Goal: Navigation & Orientation: Find specific page/section

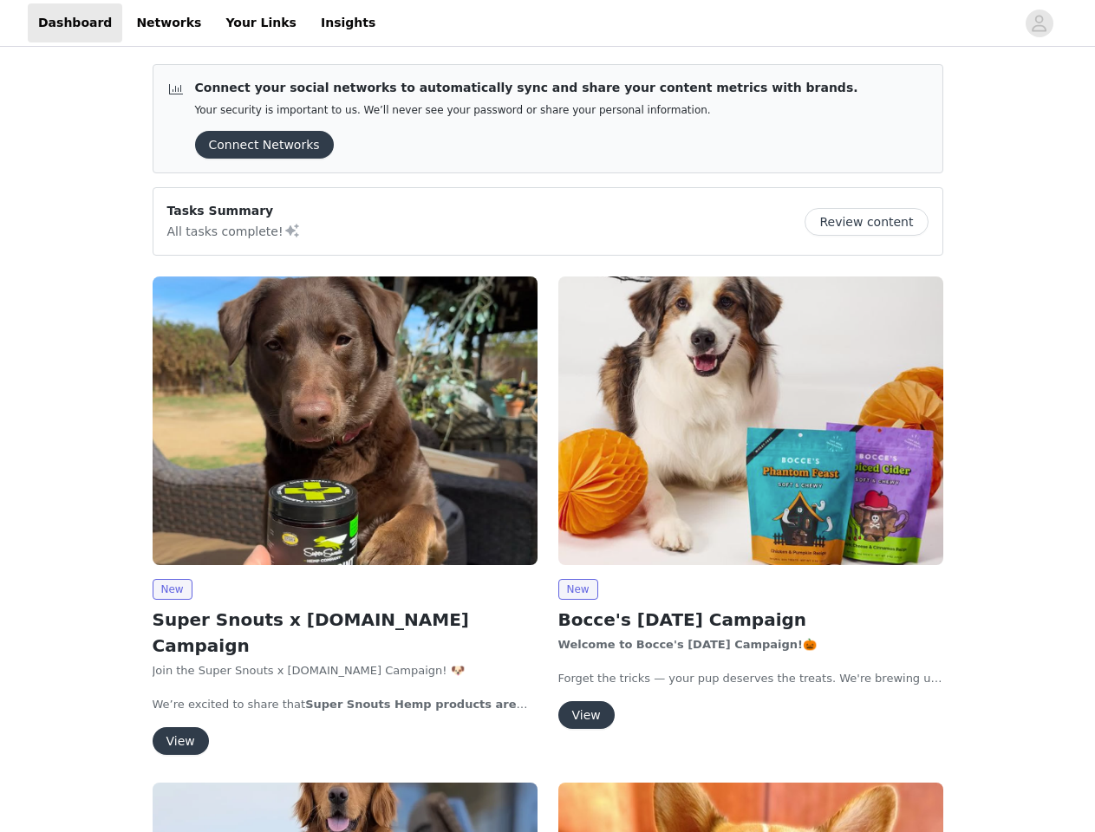
click at [548, 416] on div "New Bocce's [DATE] Campaign Welcome to Bocce's [DATE] Campaign! 🎃 Forget the tr…" at bounding box center [751, 506] width 406 height 480
click at [547, 23] on div at bounding box center [700, 22] width 629 height 39
click at [1040, 23] on icon "avatar" at bounding box center [1039, 24] width 16 height 28
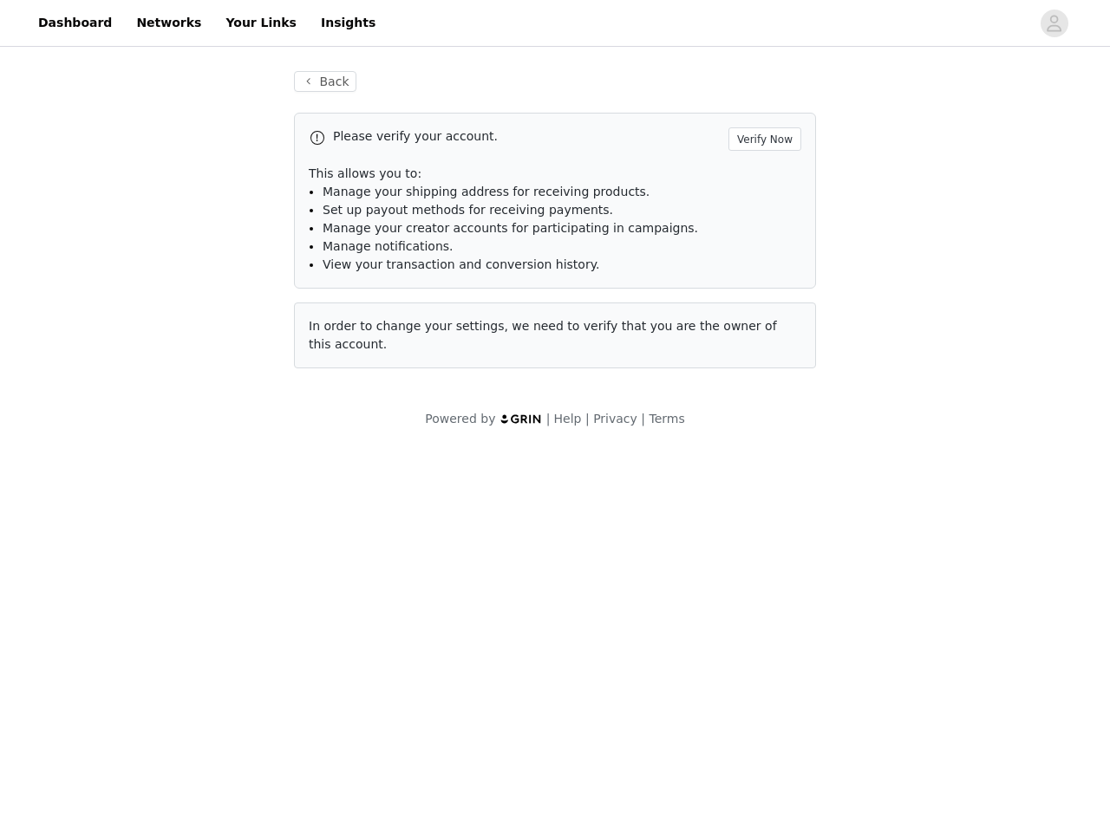
click at [873, 222] on div "Back Please verify your account. Verify Now This allows you to: Manage your shi…" at bounding box center [555, 249] width 1110 height 399
click at [345, 420] on div "Powered by | Help | Privacy | Terms" at bounding box center [555, 429] width 1110 height 39
click at [172, 590] on body "Dashboard Networks Your Links Insights Back Please verify your account. Verify …" at bounding box center [555, 416] width 1110 height 832
click at [179, 715] on body "Dashboard Networks Your Links Insights Back Please verify your account. Verify …" at bounding box center [555, 416] width 1110 height 832
click at [751, 420] on div "Powered by | Help | Privacy | Terms" at bounding box center [555, 429] width 1110 height 39
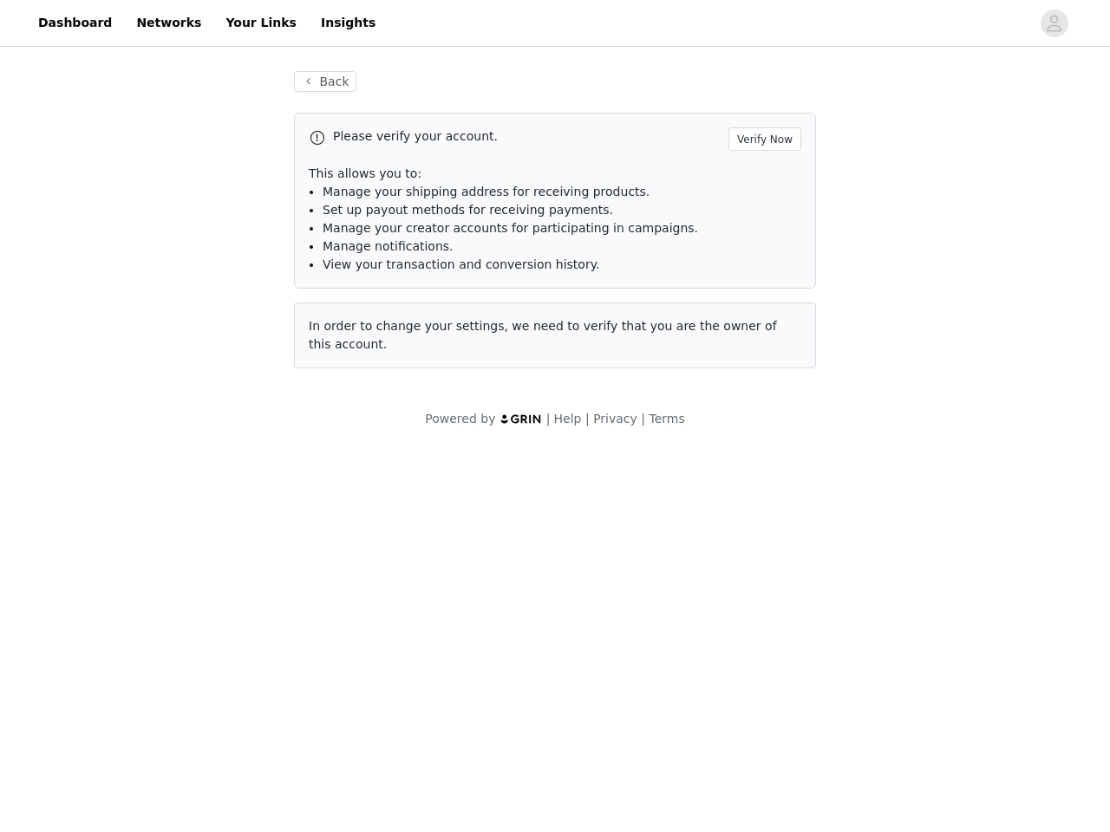
click at [577, 590] on body "Dashboard Networks Your Links Insights Back Please verify your account. Verify …" at bounding box center [555, 416] width 1110 height 832
